Goal: Information Seeking & Learning: Learn about a topic

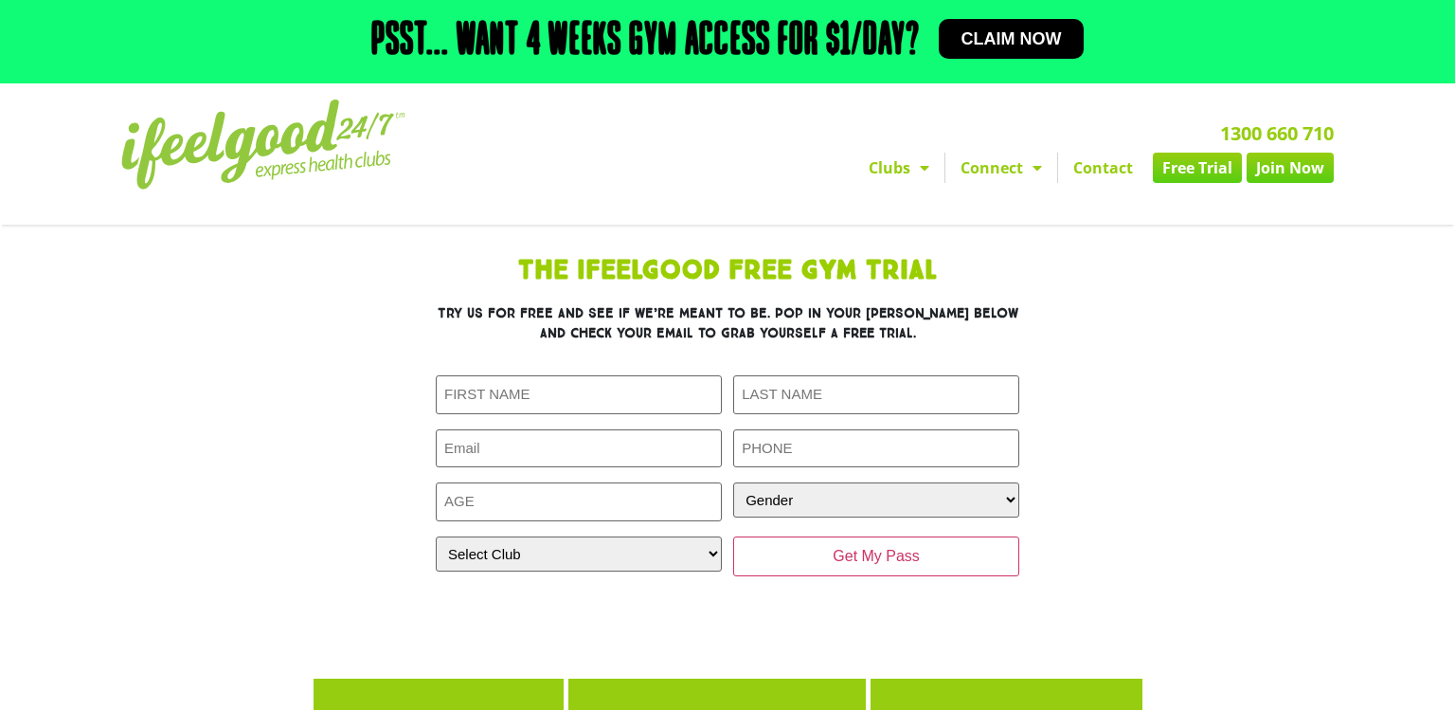
scroll to position [621, 0]
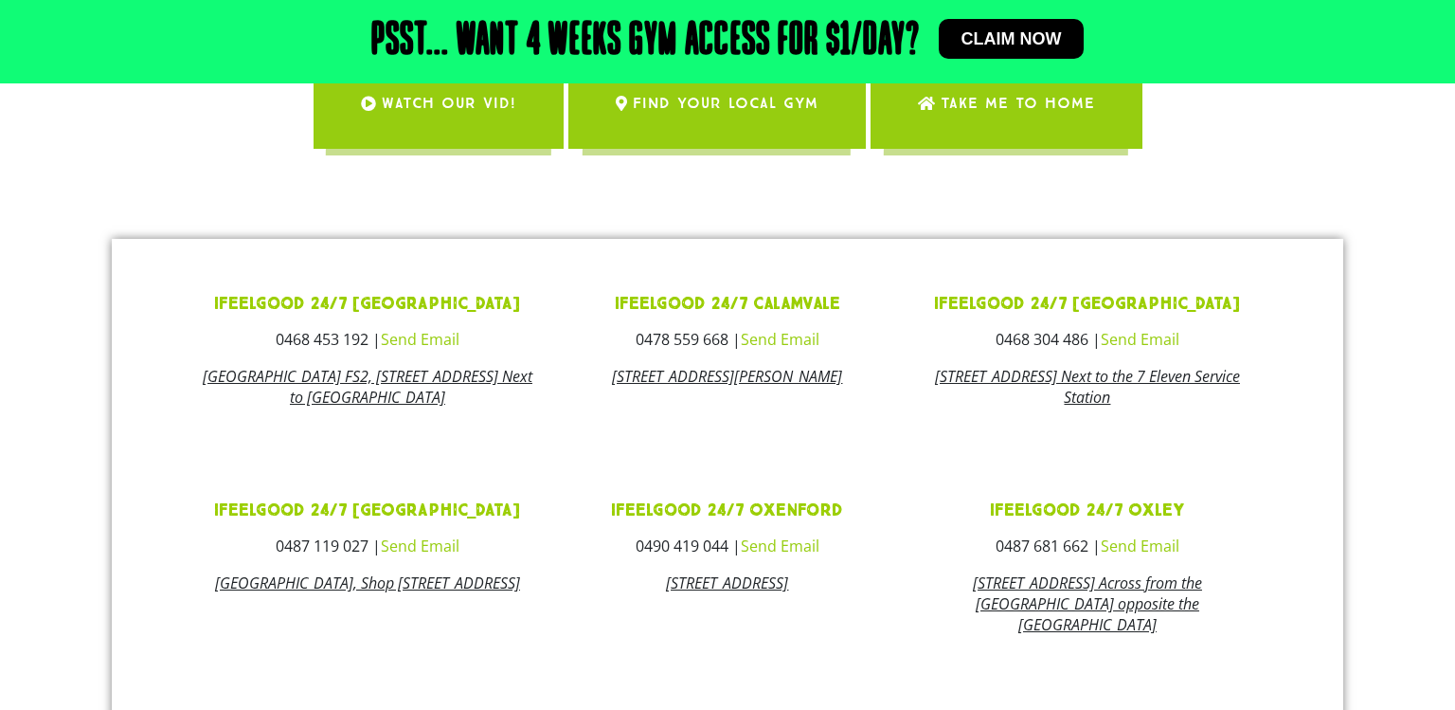
click at [1034, 107] on span "Take me to Home" at bounding box center [1018, 103] width 154 height 53
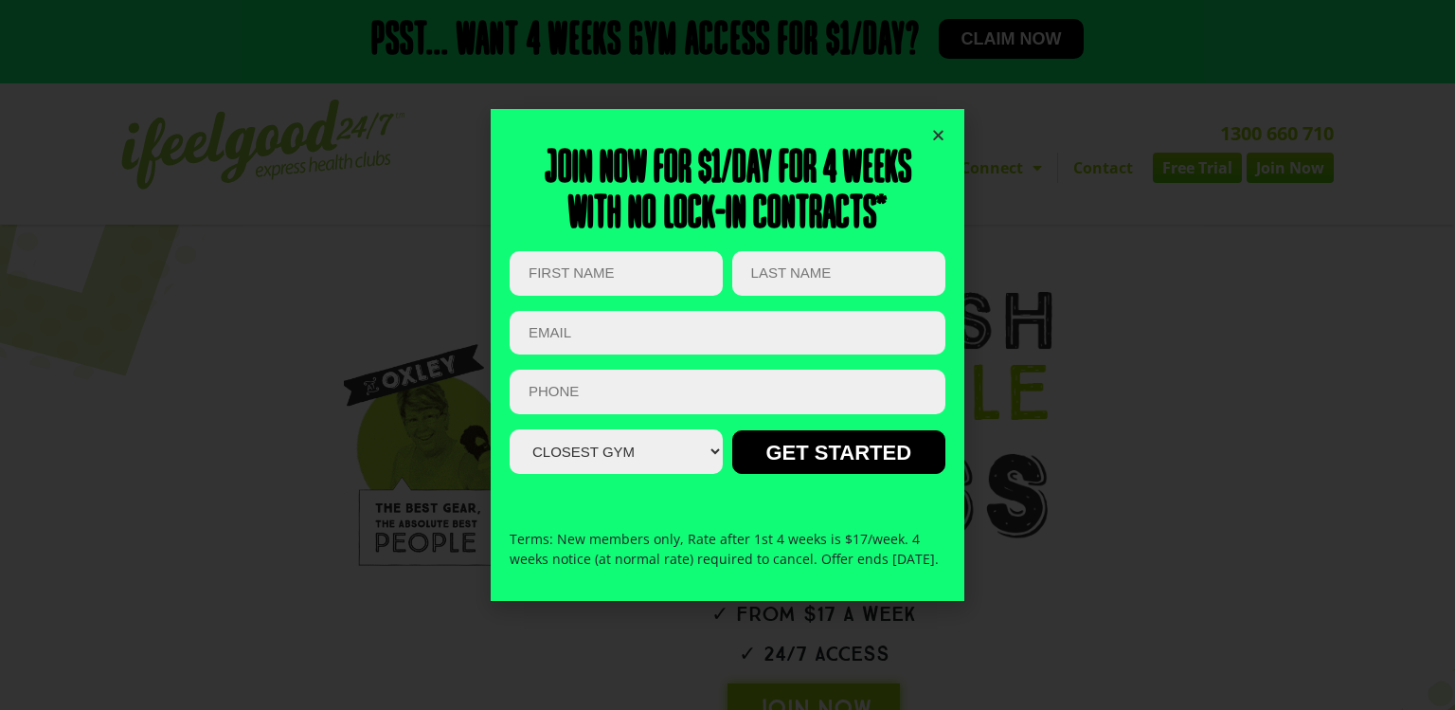
click at [940, 114] on div "Join now for $1/day for 4 weeks With no lock-in contracts* X/Twitter This field…" at bounding box center [728, 355] width 436 height 492
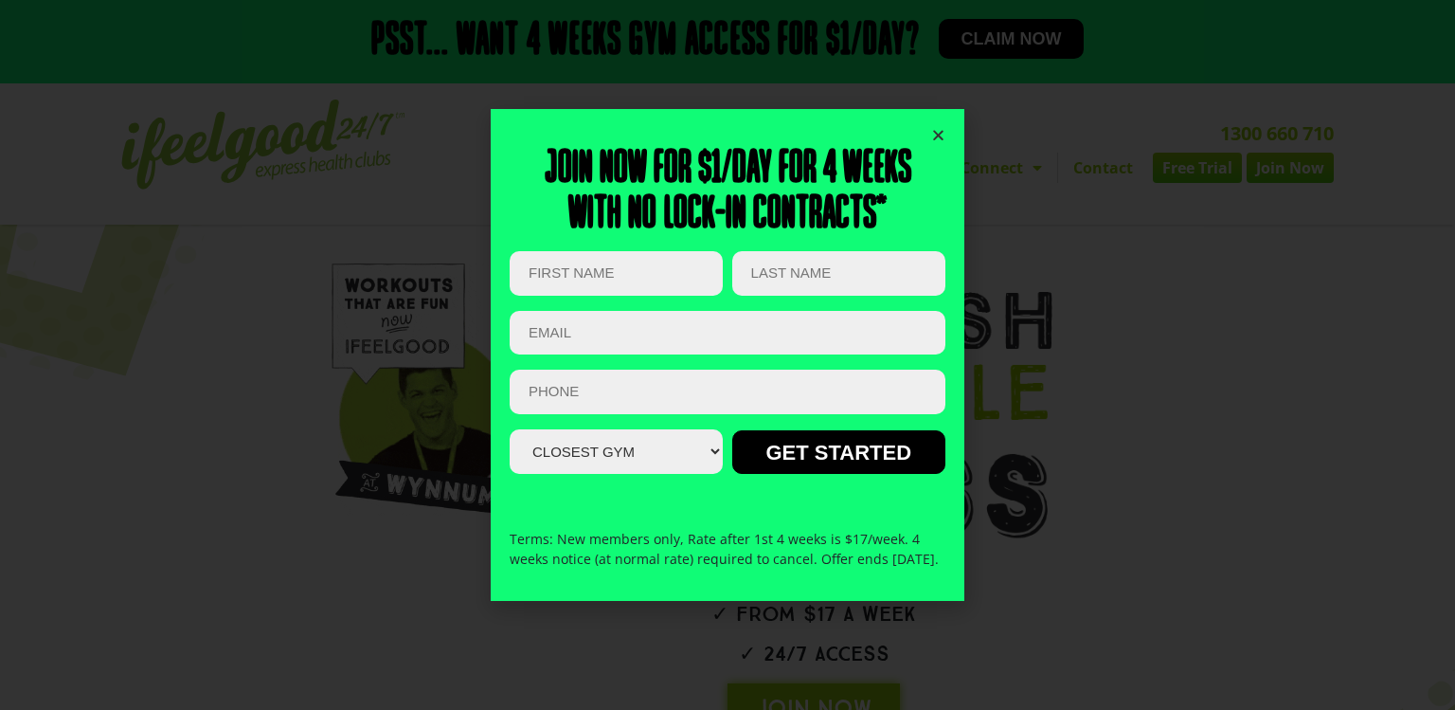
click at [940, 129] on icon "Close" at bounding box center [938, 135] width 14 height 14
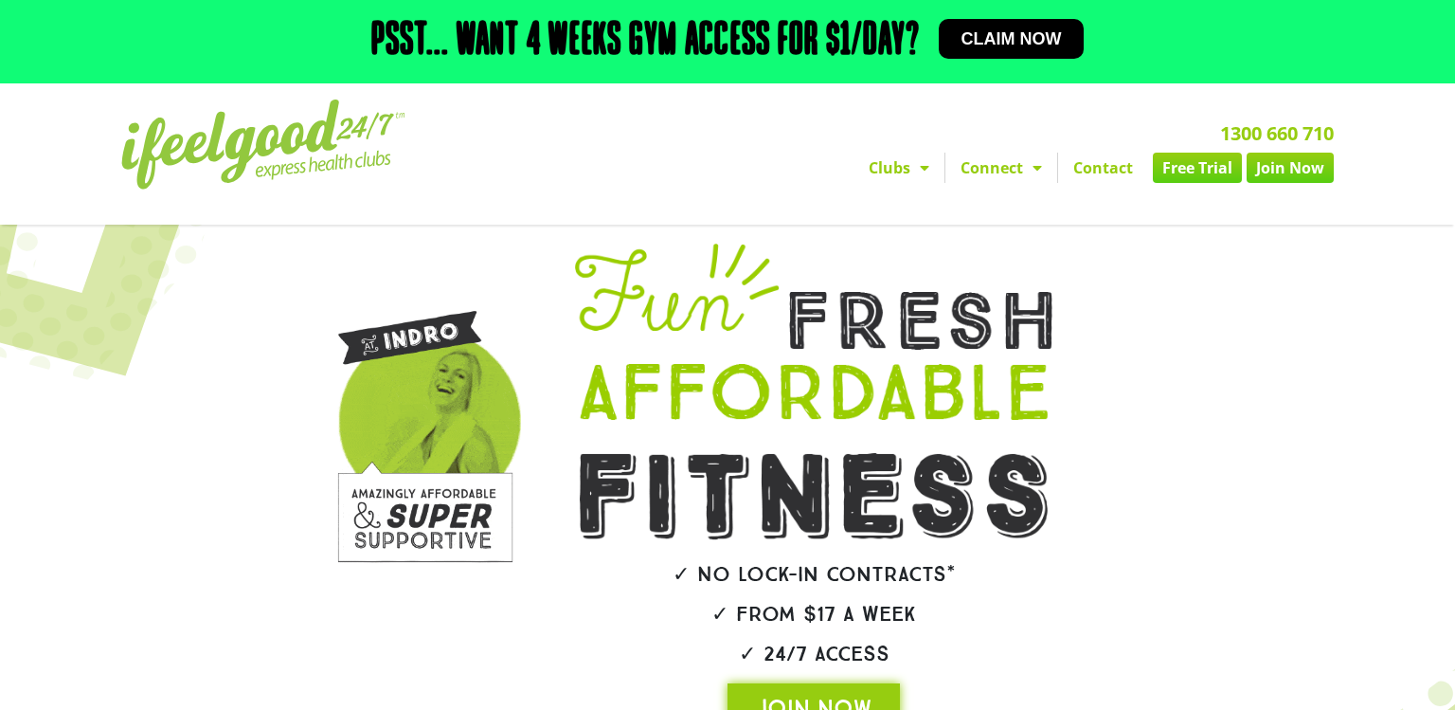
click at [925, 178] on span "Menu" at bounding box center [920, 168] width 19 height 34
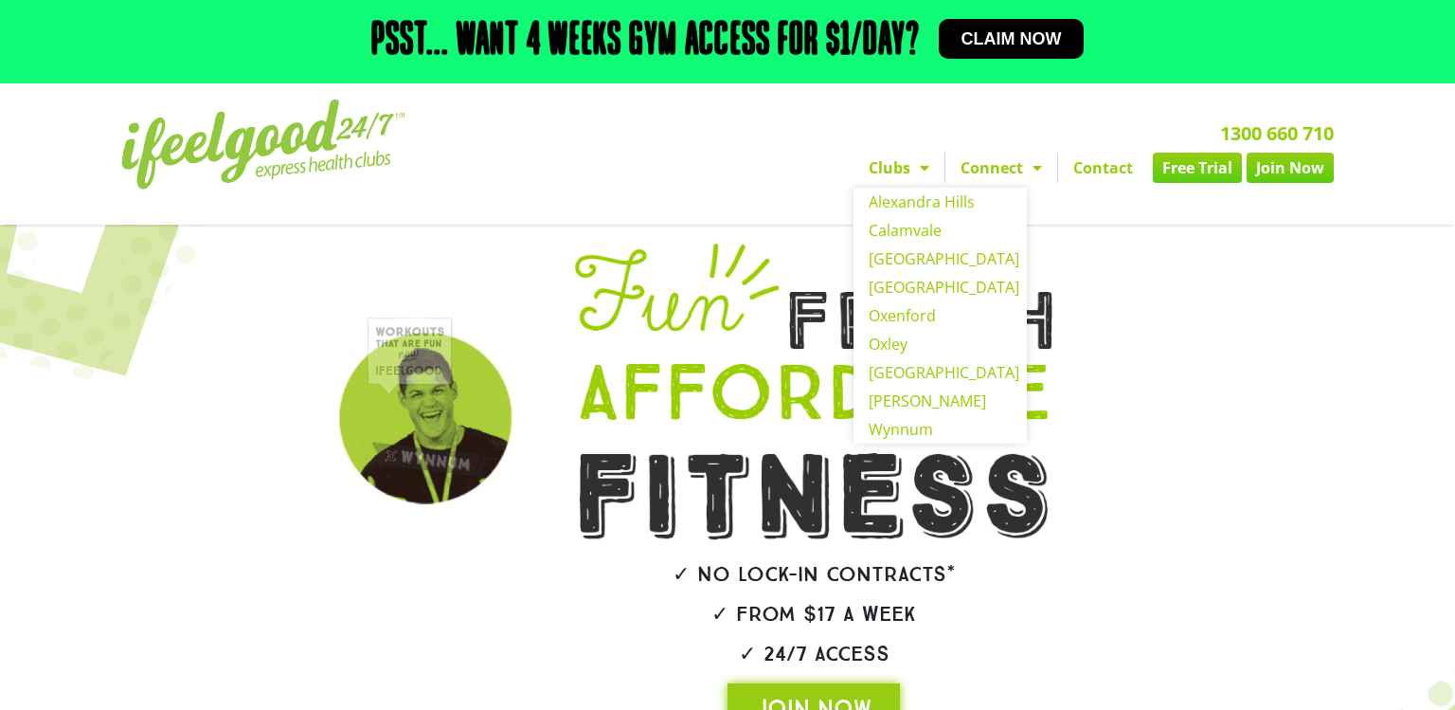
click at [1031, 178] on span "Menu" at bounding box center [1032, 168] width 19 height 34
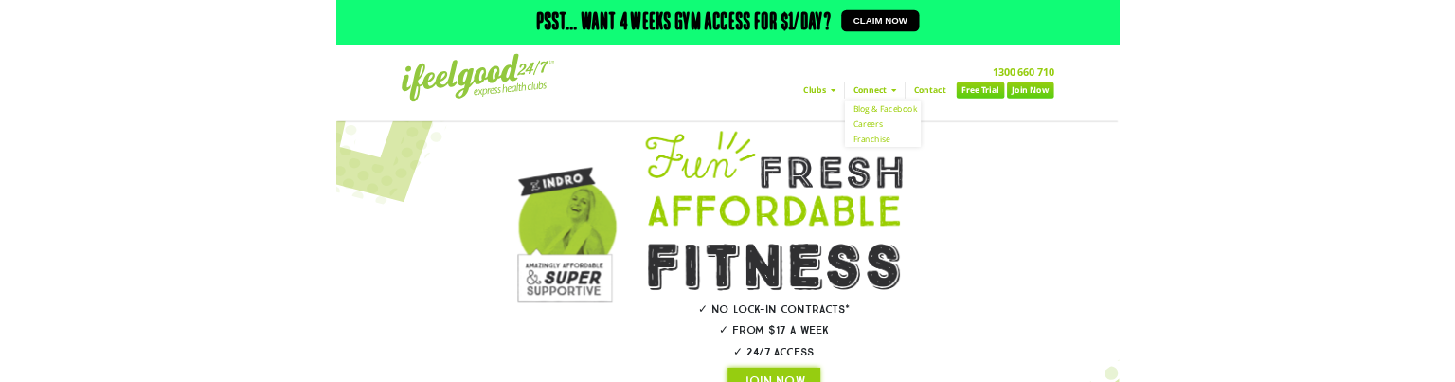
scroll to position [463, 0]
